Goal: Information Seeking & Learning: Learn about a topic

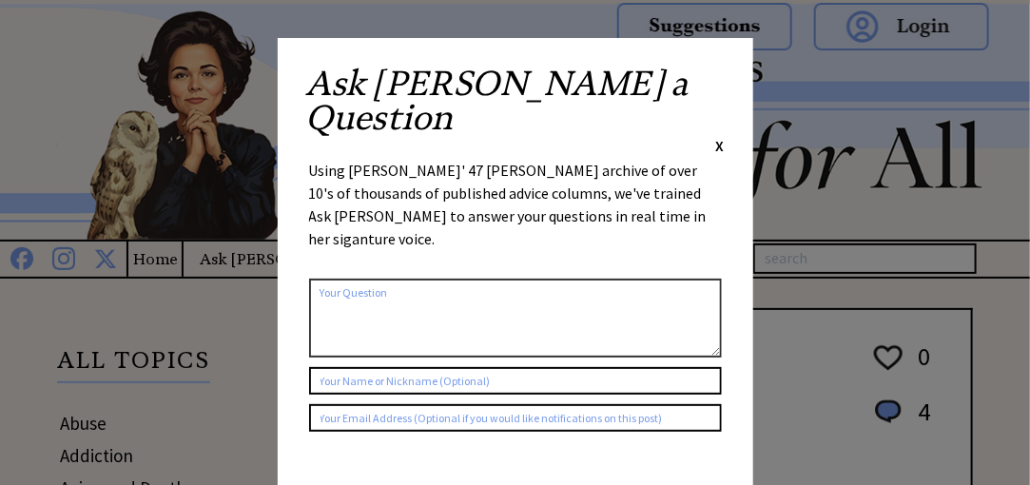
click at [717, 136] on span "X" at bounding box center [720, 145] width 9 height 19
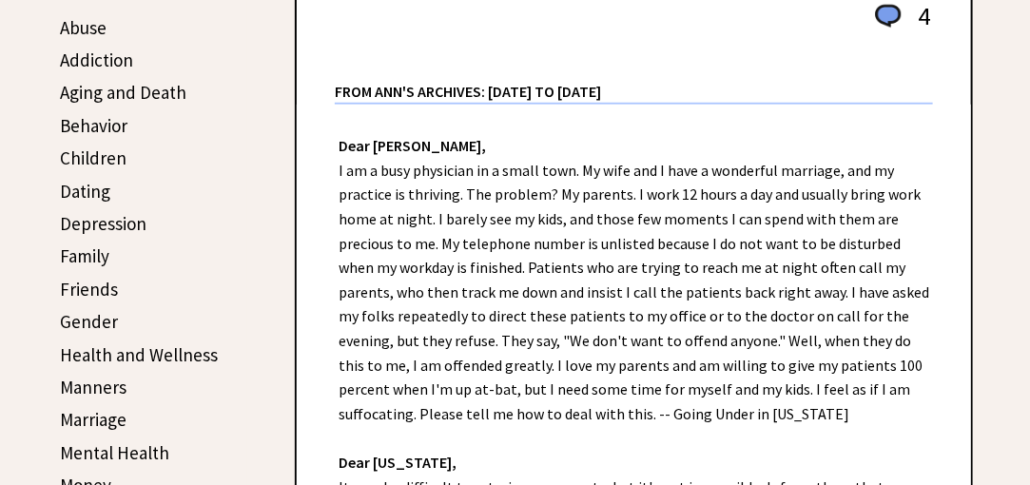
scroll to position [380, 0]
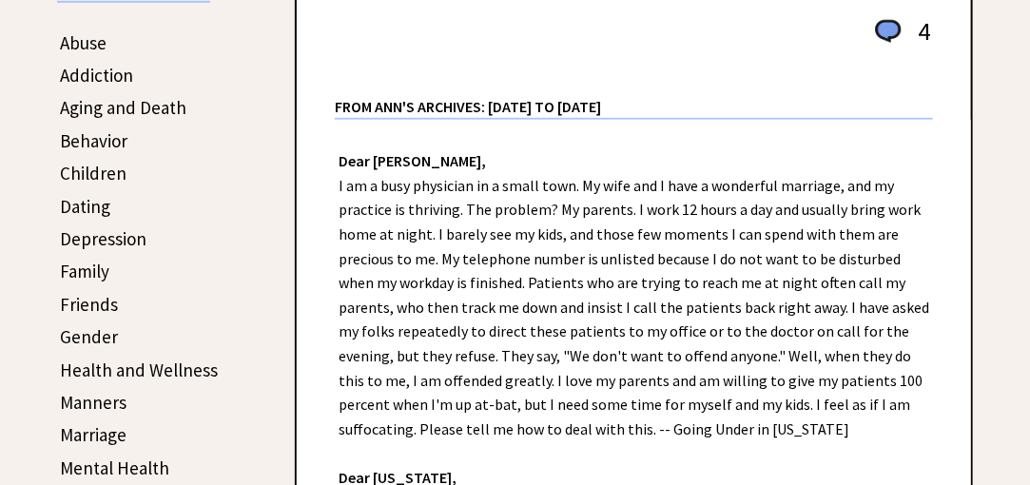
click at [107, 72] on link "Addiction" at bounding box center [96, 75] width 73 height 23
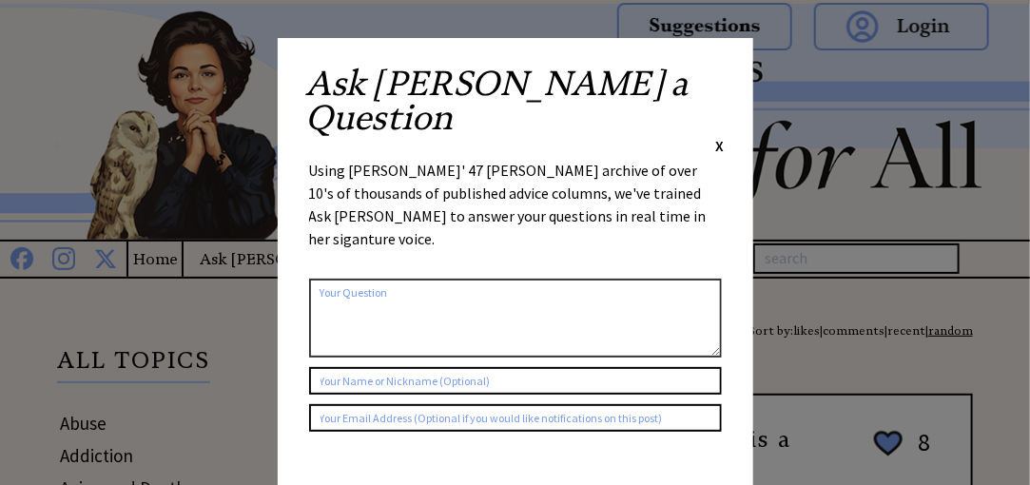
click at [717, 136] on span "X" at bounding box center [720, 145] width 9 height 19
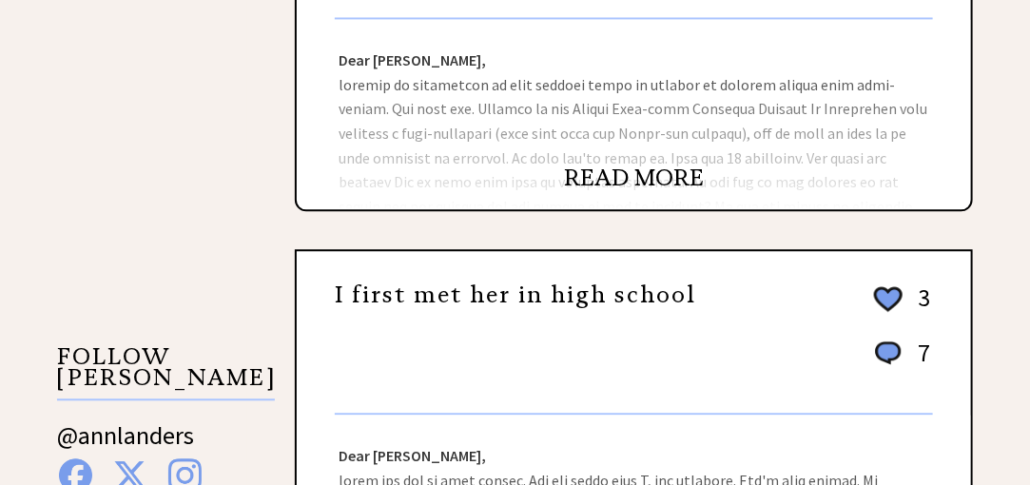
scroll to position [1331, 0]
click at [646, 173] on link "READ MORE" at bounding box center [634, 178] width 140 height 29
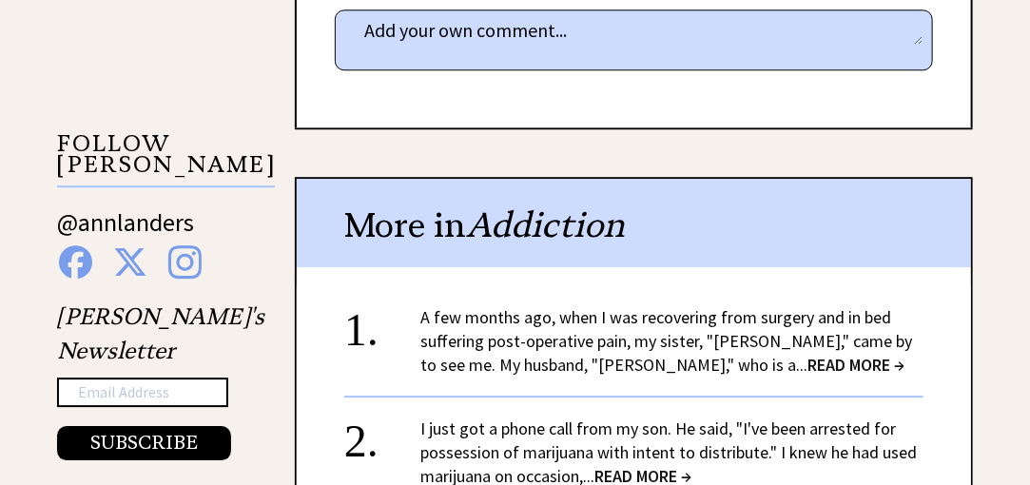
scroll to position [1803, 0]
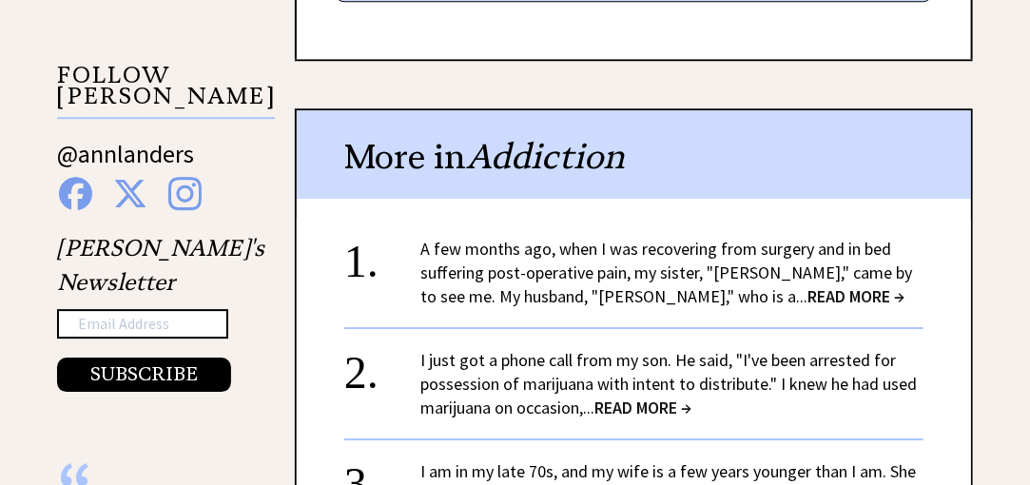
click at [807, 288] on span "READ MORE →" at bounding box center [855, 296] width 97 height 22
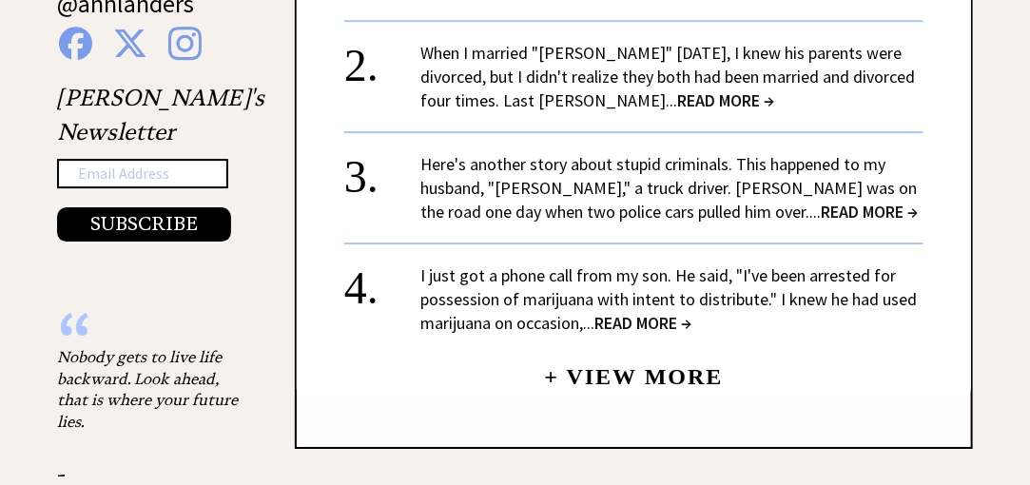
scroll to position [1993, 0]
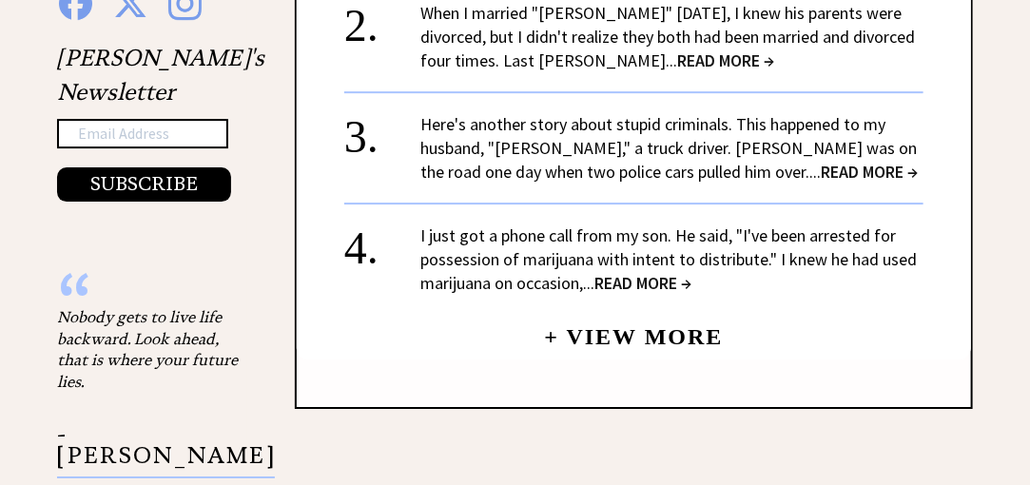
click at [662, 318] on link "+ View More" at bounding box center [633, 328] width 179 height 41
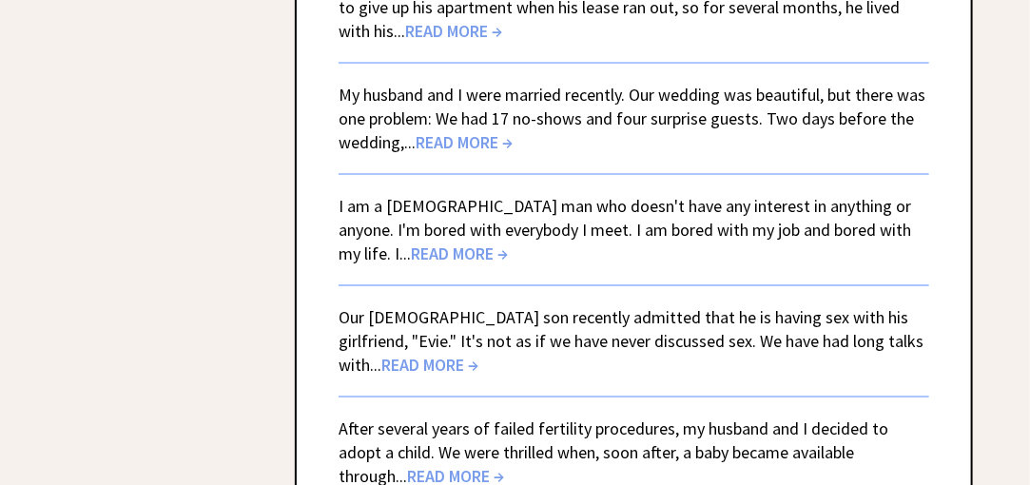
scroll to position [4560, 0]
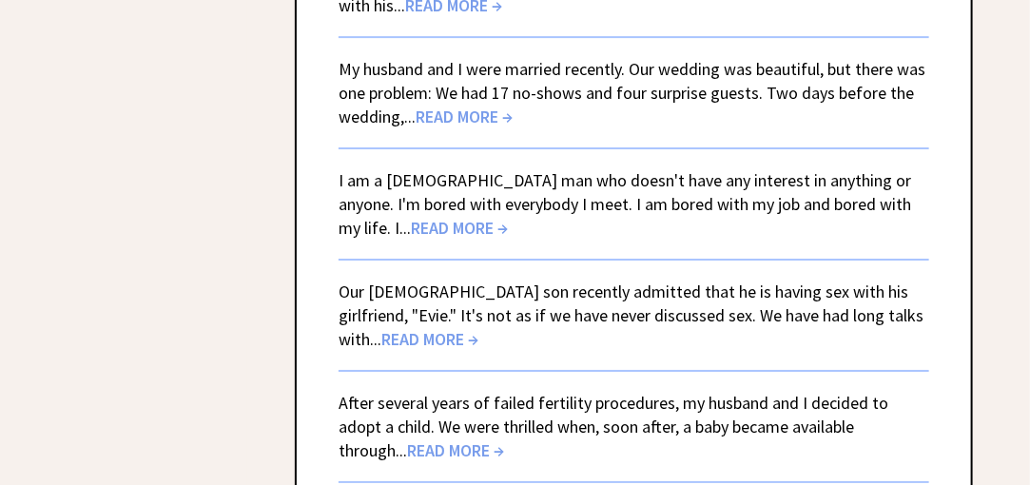
click at [411, 217] on span "READ MORE →" at bounding box center [459, 228] width 97 height 22
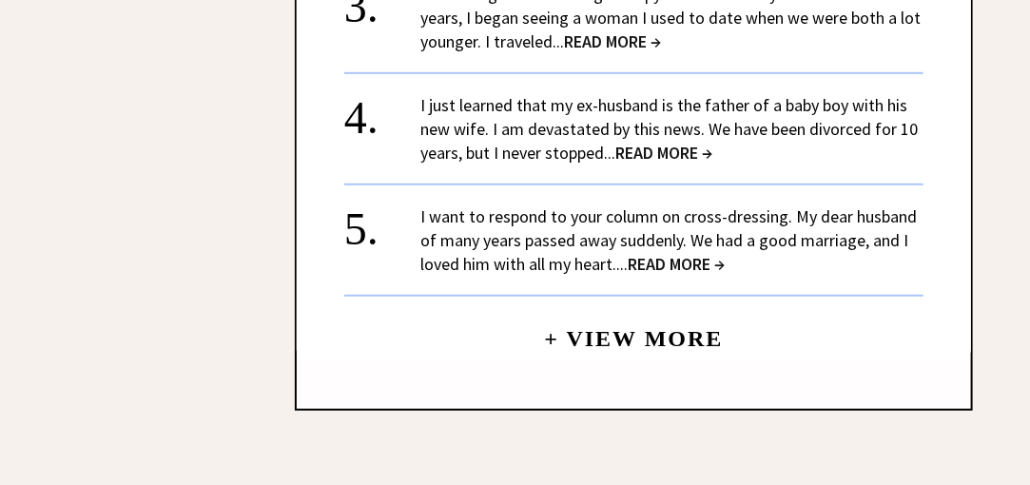
scroll to position [2848, 0]
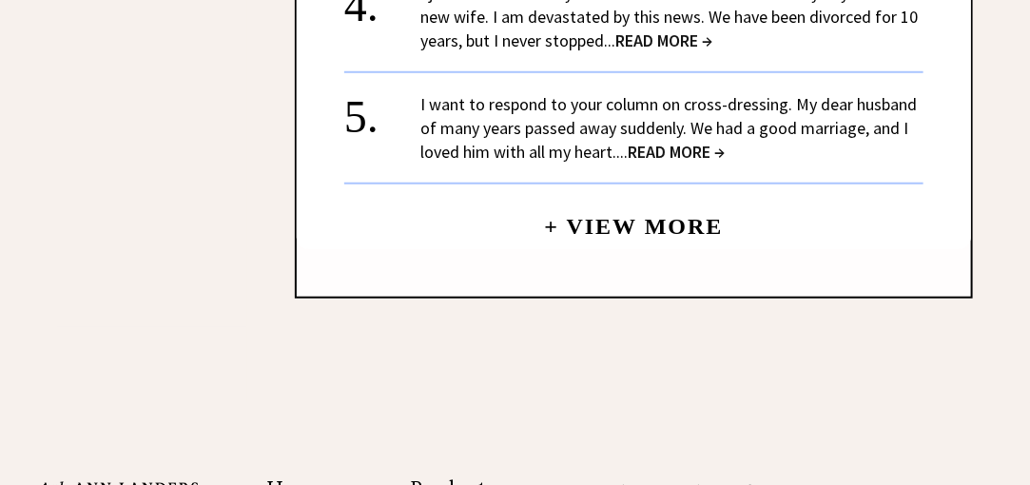
click at [685, 141] on span "READ MORE →" at bounding box center [675, 152] width 97 height 22
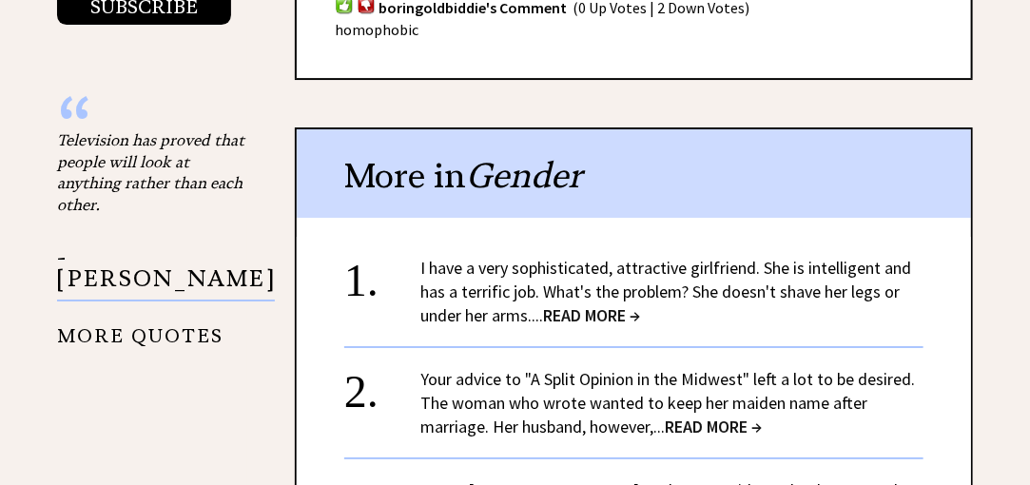
scroll to position [2183, 0]
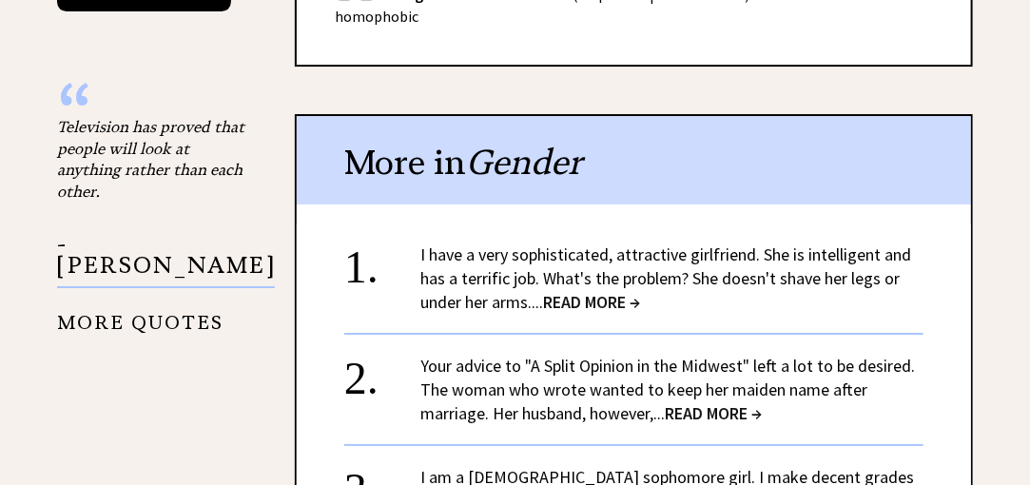
click at [587, 291] on span "READ MORE →" at bounding box center [591, 302] width 97 height 22
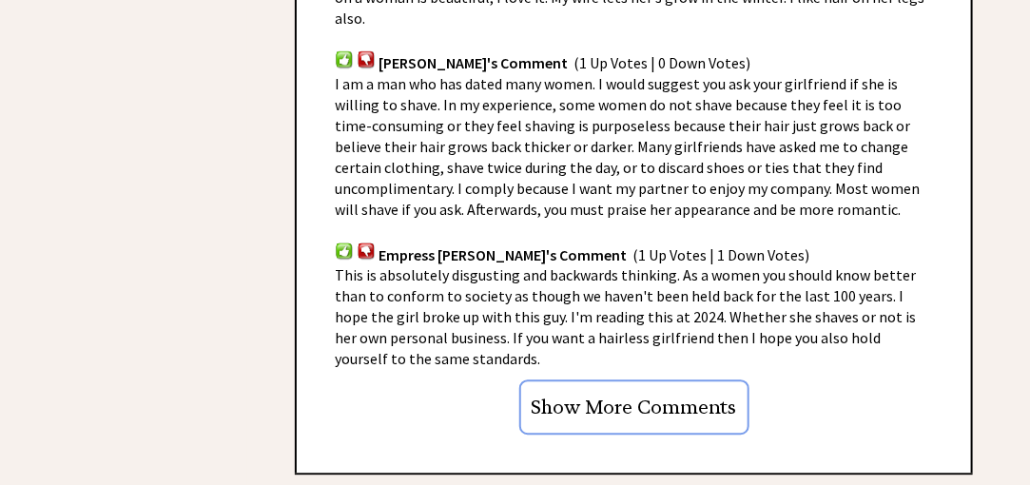
scroll to position [1517, 0]
click at [679, 387] on input "Show More Comments" at bounding box center [634, 406] width 230 height 55
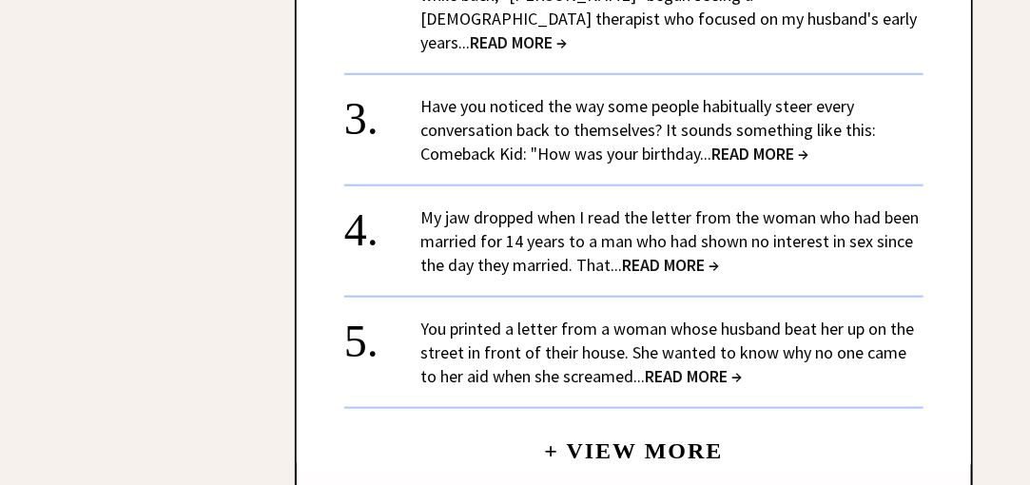
scroll to position [5320, 0]
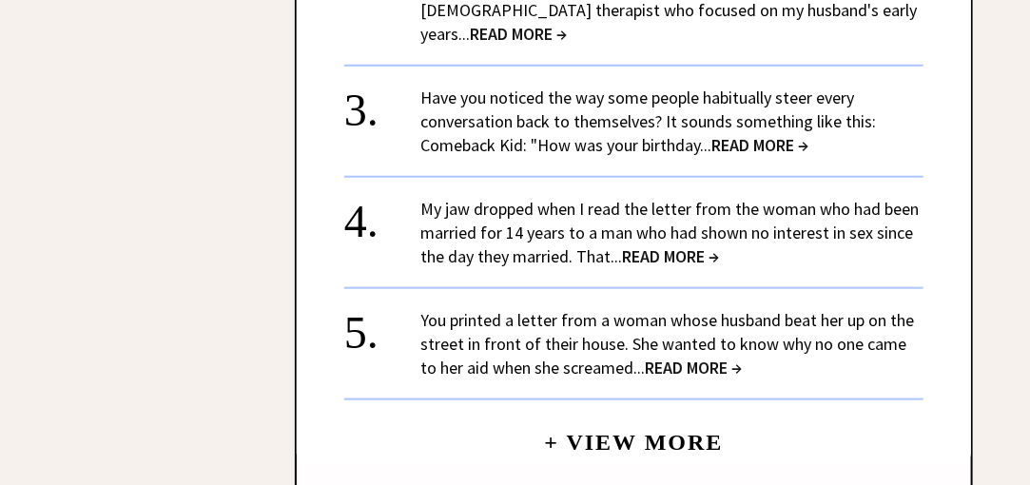
click at [644, 414] on link "+ View More" at bounding box center [633, 434] width 179 height 41
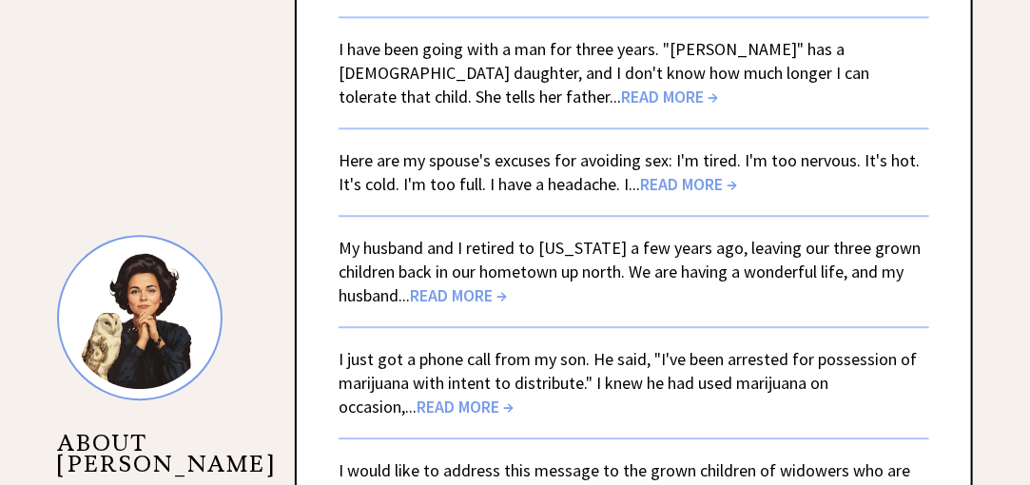
scroll to position [1613, 0]
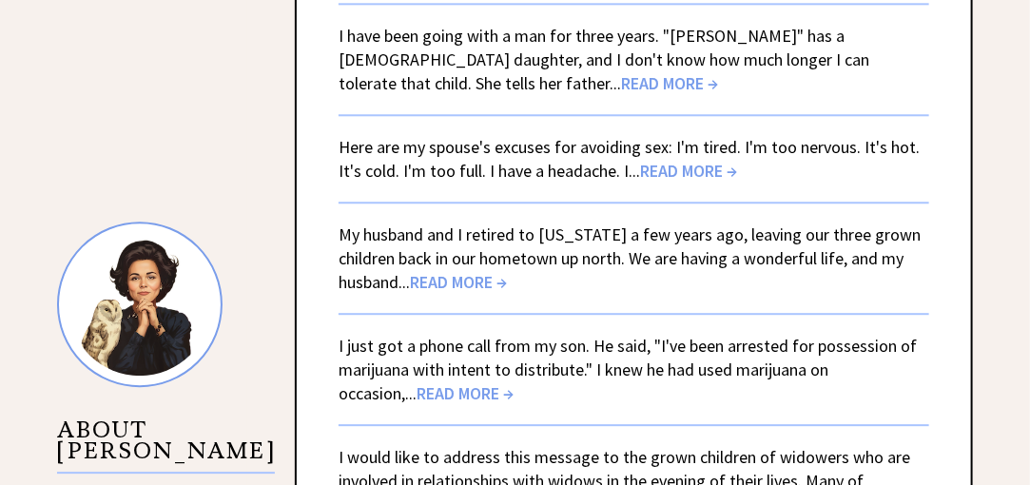
click at [476, 280] on span "READ MORE →" at bounding box center [458, 282] width 97 height 22
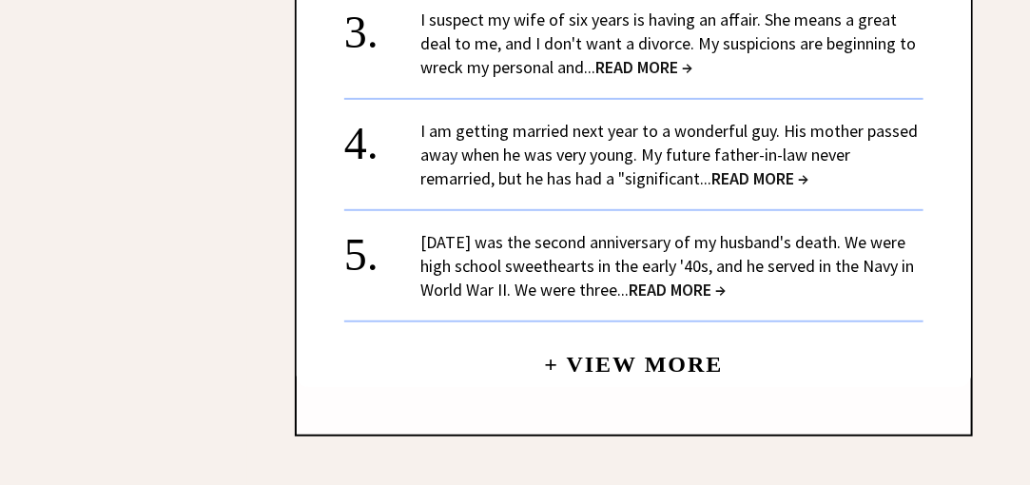
scroll to position [2658, 0]
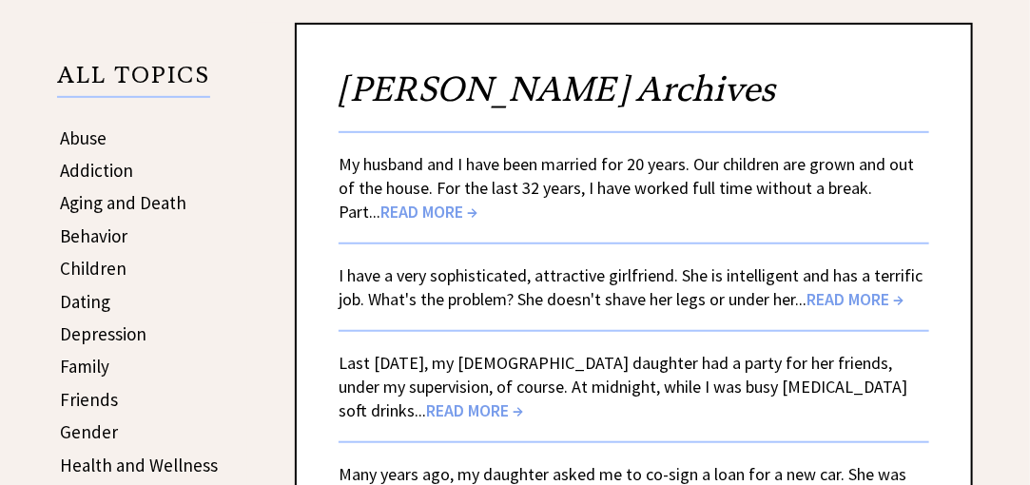
scroll to position [281, 0]
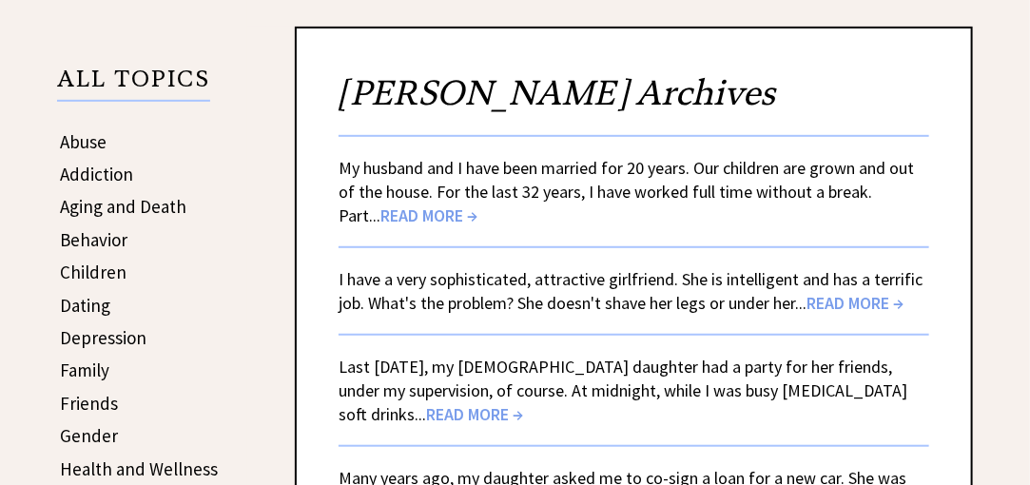
click at [103, 165] on link "Addiction" at bounding box center [96, 174] width 73 height 23
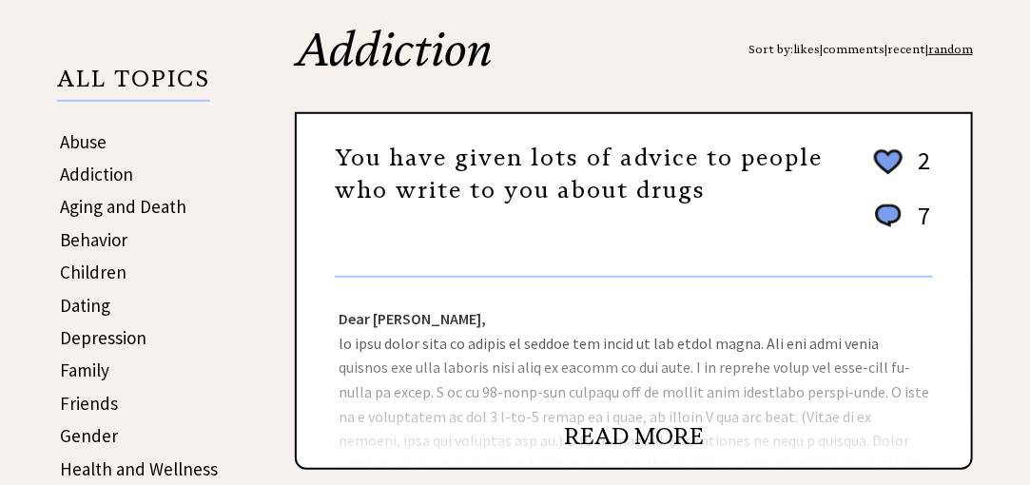
scroll to position [376, 0]
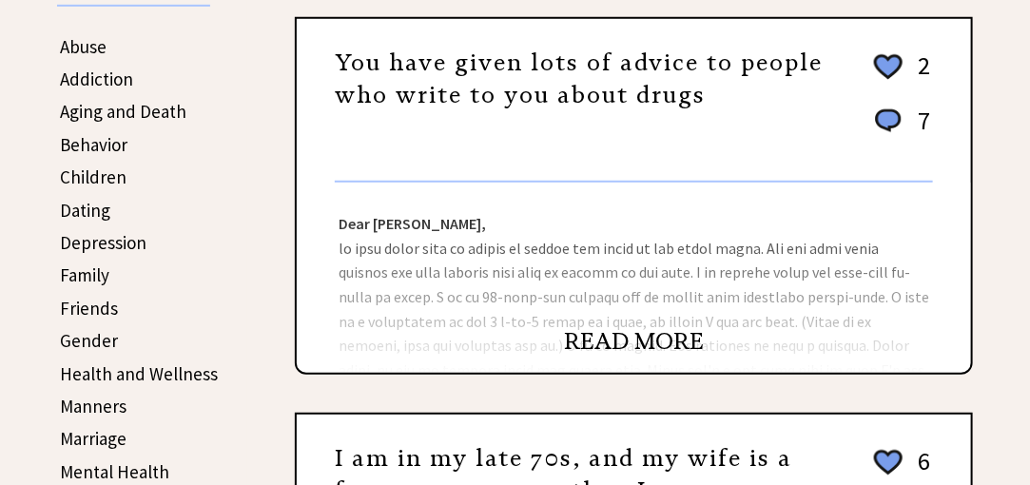
click at [638, 338] on link "READ MORE" at bounding box center [634, 341] width 140 height 29
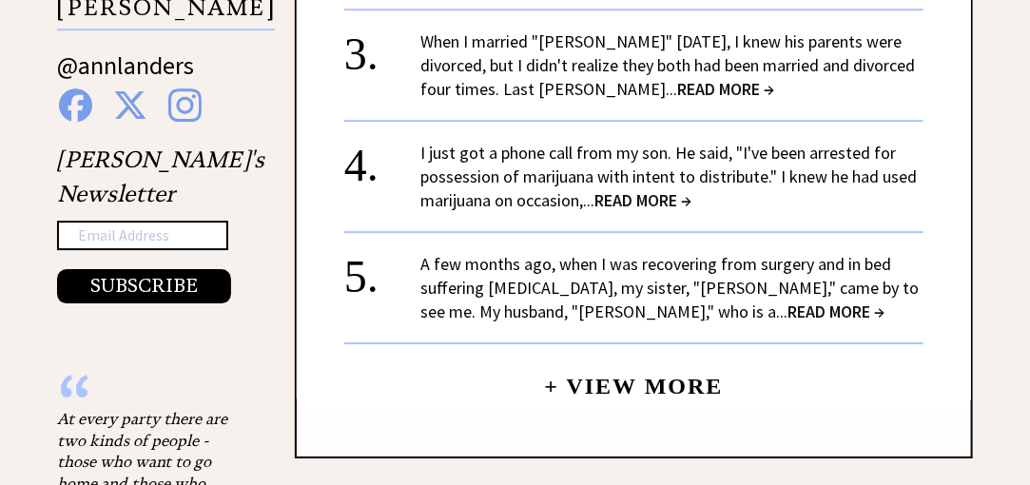
scroll to position [1993, 0]
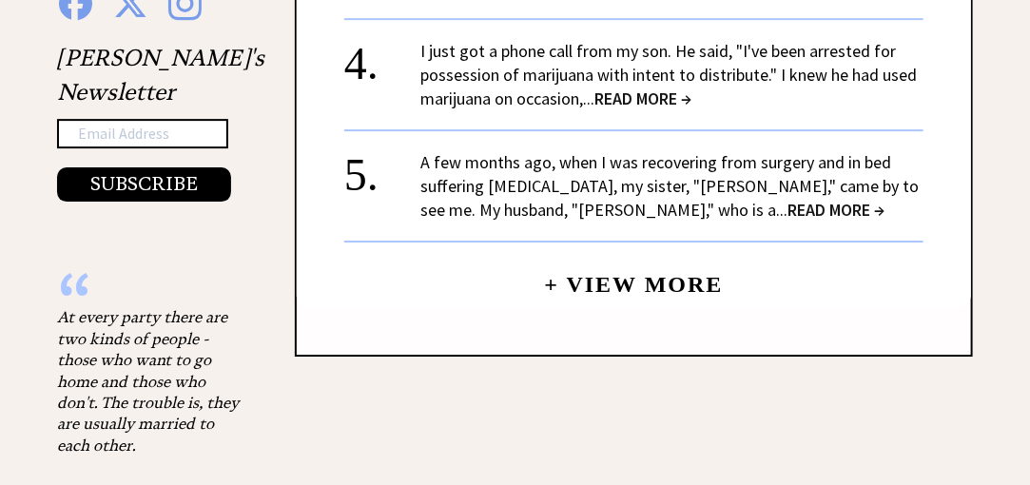
click at [659, 276] on link "+ View More" at bounding box center [633, 276] width 179 height 41
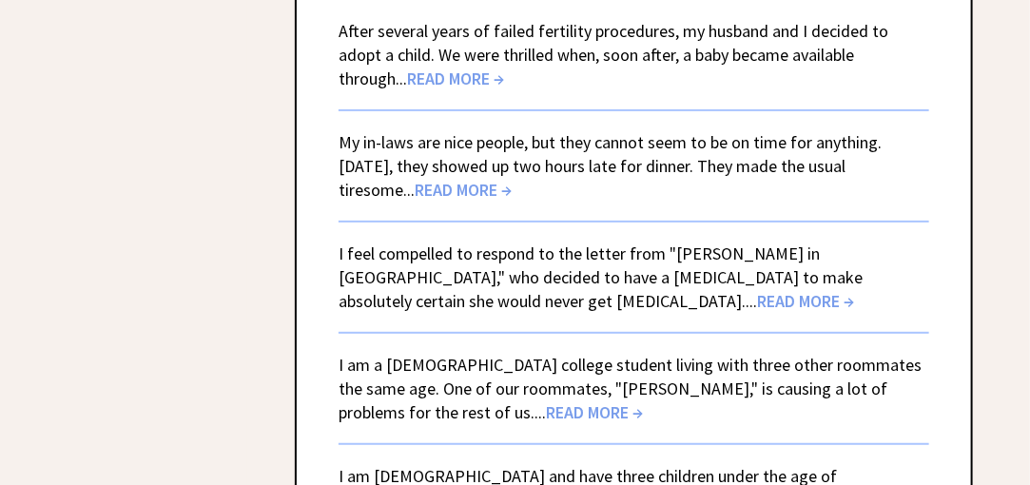
scroll to position [4941, 0]
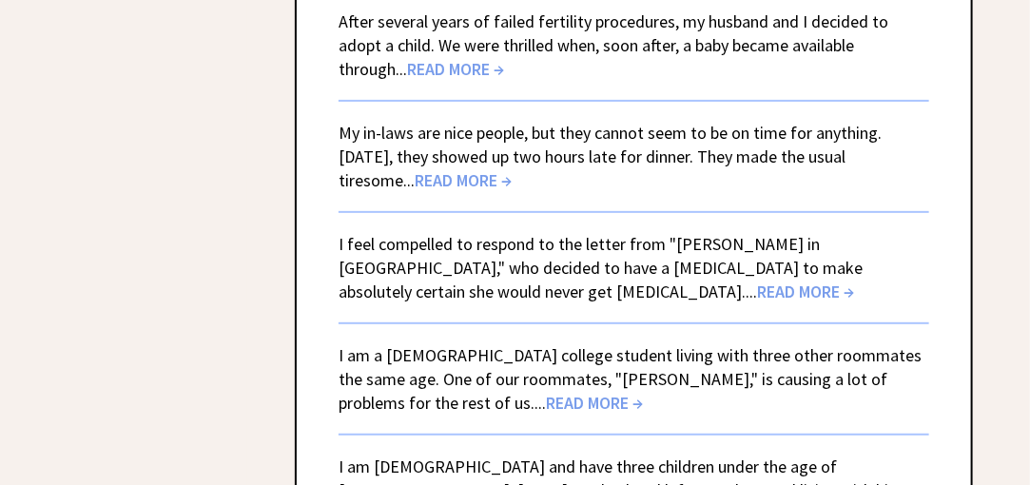
click at [757, 280] on span "READ MORE →" at bounding box center [805, 291] width 97 height 22
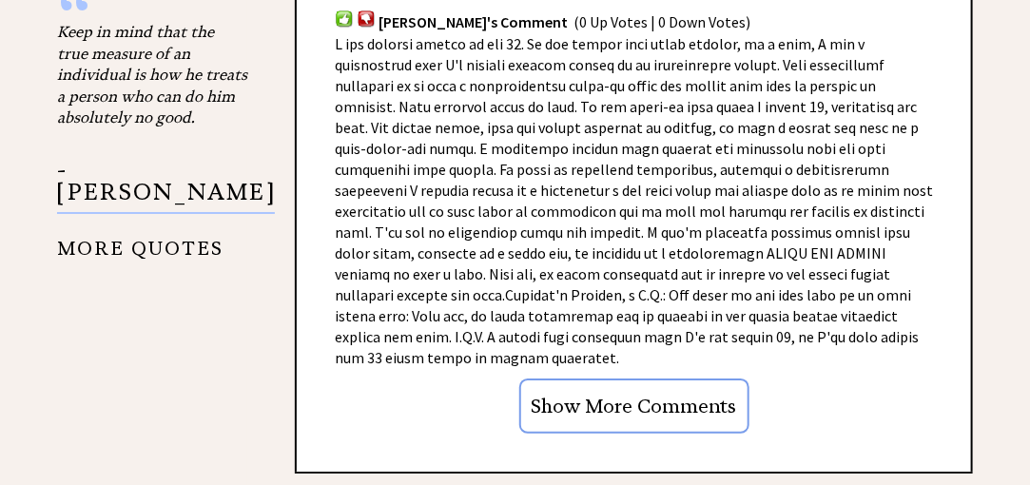
scroll to position [2278, 0]
click at [625, 378] on input "Show More Comments" at bounding box center [634, 405] width 230 height 55
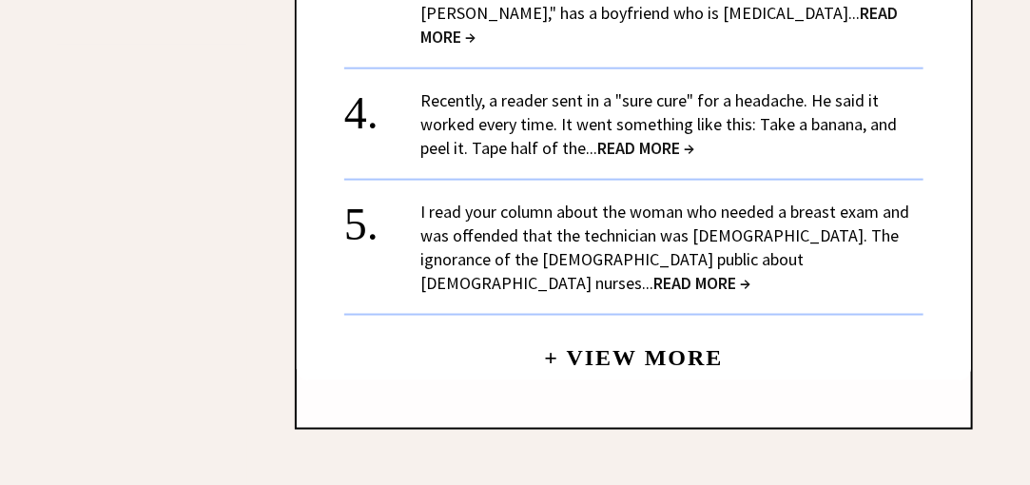
scroll to position [3134, 0]
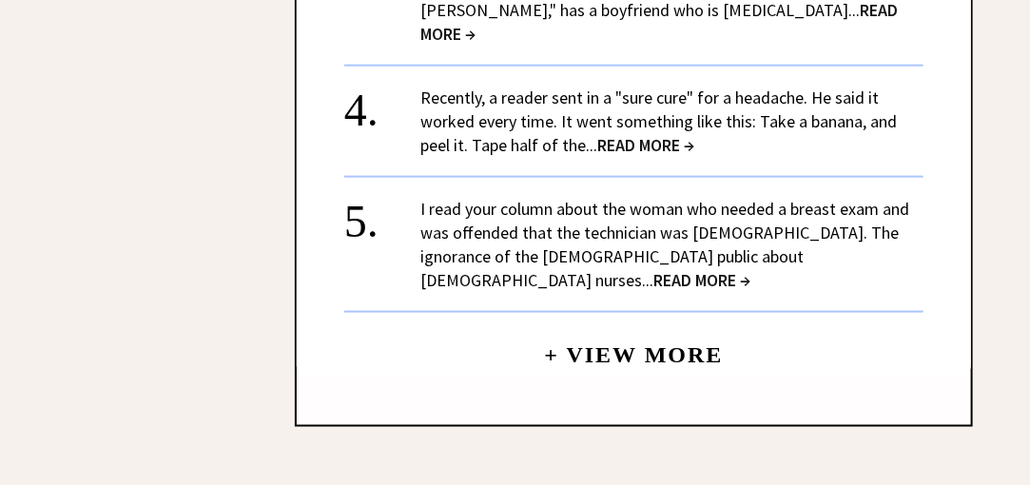
click at [617, 326] on link "+ View More" at bounding box center [633, 346] width 179 height 41
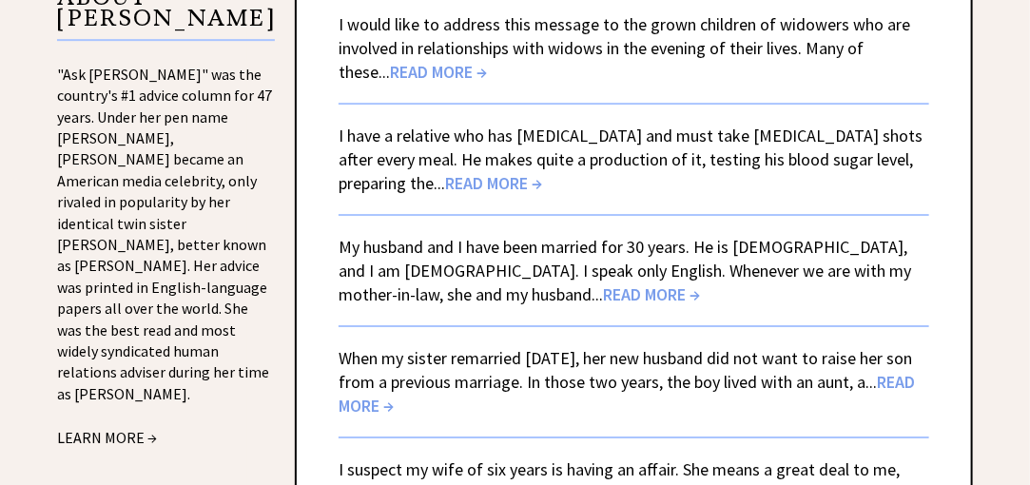
scroll to position [2088, 0]
